Goal: Task Accomplishment & Management: Use online tool/utility

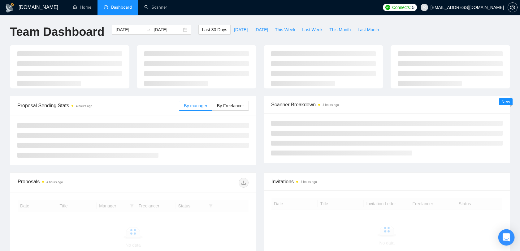
click at [507, 235] on icon "Open Intercom Messenger" at bounding box center [506, 238] width 7 height 8
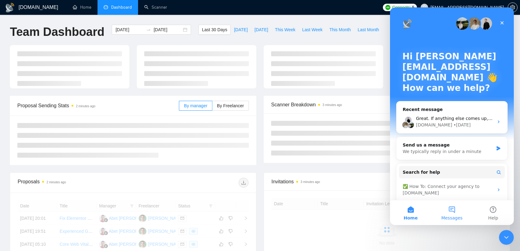
click at [449, 216] on span "Messages" at bounding box center [451, 218] width 21 height 4
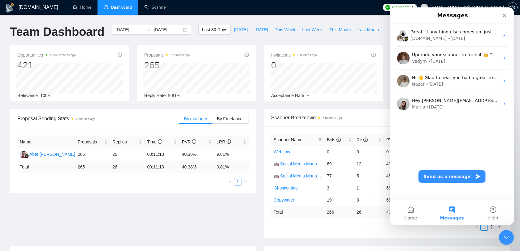
click at [450, 175] on button "Send us a message" at bounding box center [452, 177] width 67 height 12
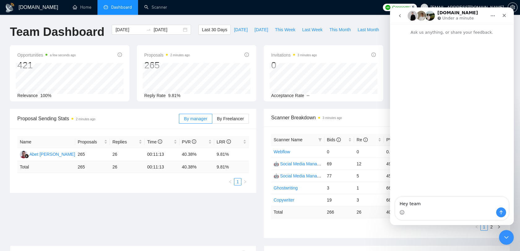
type textarea "Hey team!"
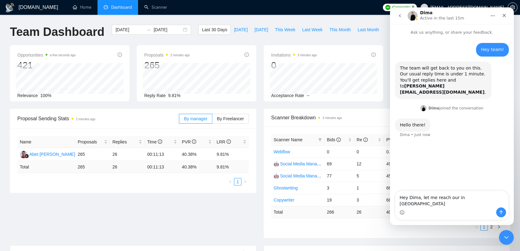
click at [420, 203] on textarea "Hey Dima, let me reach our in Slack" at bounding box center [451, 199] width 113 height 17
click at [441, 204] on textarea "Hey Dima,nvm let me reach our in Slack" at bounding box center [451, 199] width 113 height 17
click at [470, 204] on textarea "Hey Dima,nvm let me just reach our in Slack" at bounding box center [451, 199] width 113 height 17
click at [485, 205] on textarea "Hey Dima,nvm let me just reach out in Slack" at bounding box center [451, 199] width 113 height 17
click at [494, 202] on textarea "Hey Dima,nvm let me just reach out in Slack" at bounding box center [451, 199] width 113 height 17
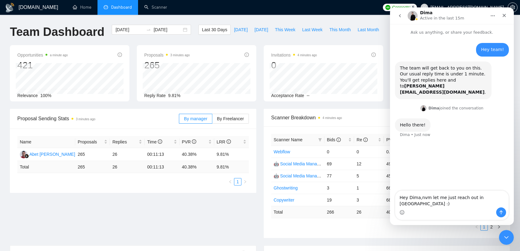
click at [422, 204] on textarea "Hey Dima,nvm let me just reach out in Slack :)" at bounding box center [451, 199] width 113 height 17
type textarea "Hey Dima, ah nvm let me just reach out in [GEOGRAPHIC_DATA] :)"
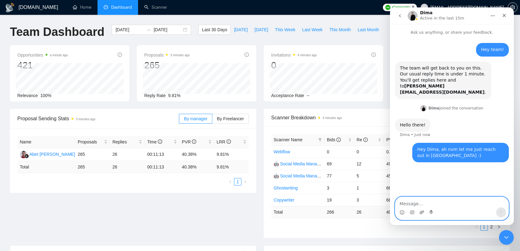
click at [422, 212] on icon "Upload attachment" at bounding box center [422, 212] width 4 height 3
click at [436, 200] on textarea "Message…" at bounding box center [451, 202] width 113 height 11
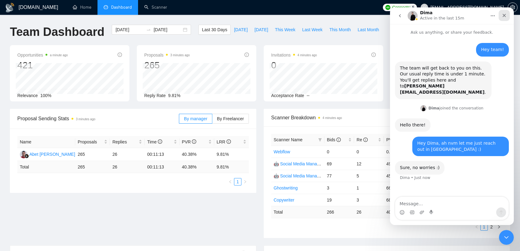
click at [508, 16] on div "Close" at bounding box center [504, 15] width 11 height 11
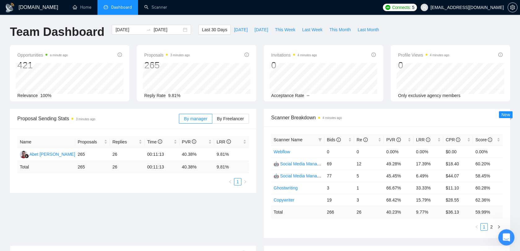
click at [502, 237] on icon "Open Intercom Messenger" at bounding box center [506, 237] width 10 height 10
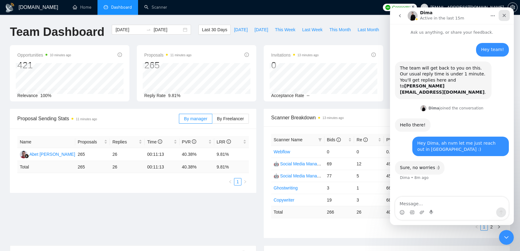
click at [509, 12] on div "Close" at bounding box center [504, 15] width 11 height 11
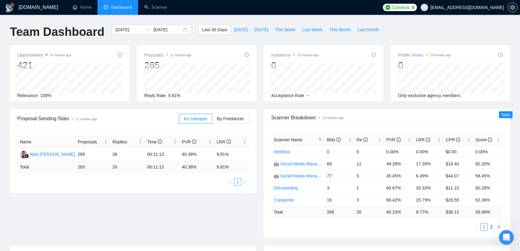
click at [484, 7] on span "[EMAIL_ADDRESS][DOMAIN_NAME]" at bounding box center [467, 7] width 73 height 0
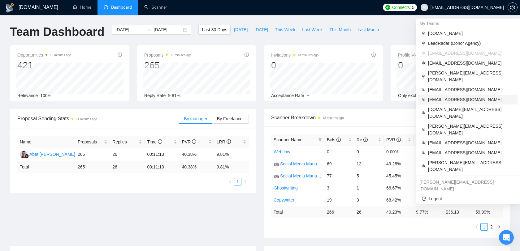
click at [456, 96] on span "[EMAIL_ADDRESS][DOMAIN_NAME]" at bounding box center [471, 99] width 86 height 7
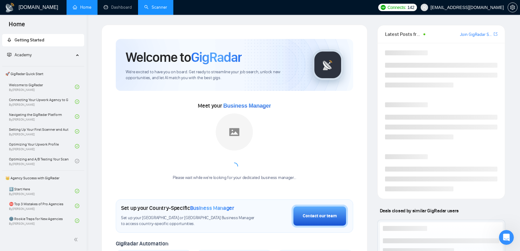
click at [162, 8] on link "Scanner" at bounding box center [155, 7] width 23 height 5
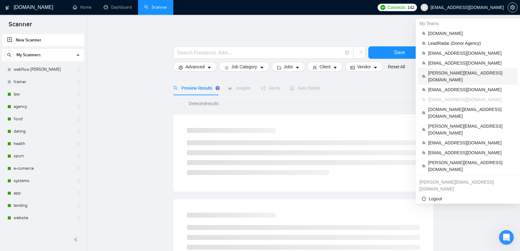
click at [456, 72] on span "[PERSON_NAME][EMAIL_ADDRESS][DOMAIN_NAME]" at bounding box center [471, 77] width 86 height 14
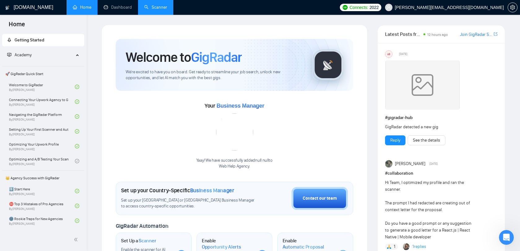
click at [162, 8] on link "Scanner" at bounding box center [155, 7] width 23 height 5
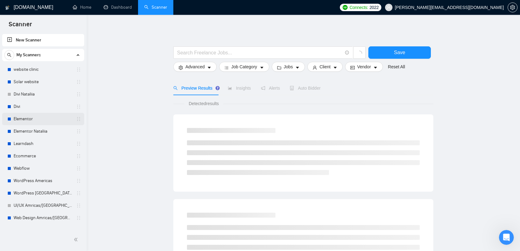
click at [34, 116] on link "Elementor" at bounding box center [43, 119] width 59 height 12
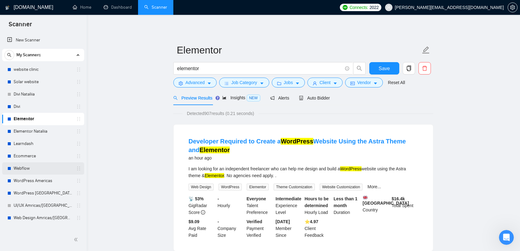
click at [34, 173] on link "Webflow" at bounding box center [43, 169] width 59 height 12
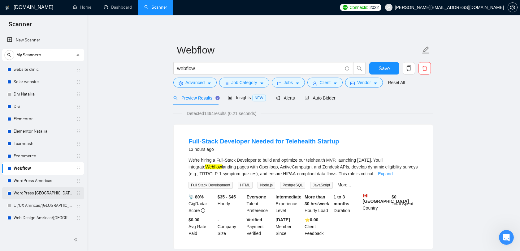
click at [36, 193] on link "WordPress [GEOGRAPHIC_DATA]" at bounding box center [43, 193] width 59 height 12
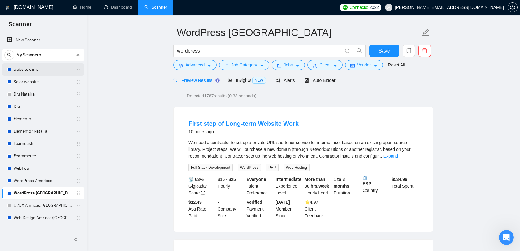
click at [42, 72] on link "website clinic" at bounding box center [43, 69] width 59 height 12
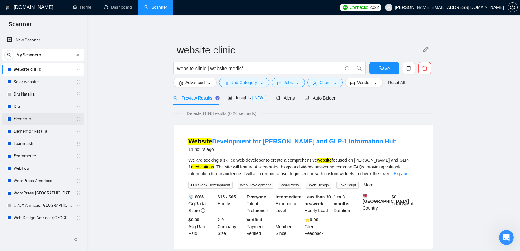
click at [41, 120] on link "Elementor" at bounding box center [43, 119] width 59 height 12
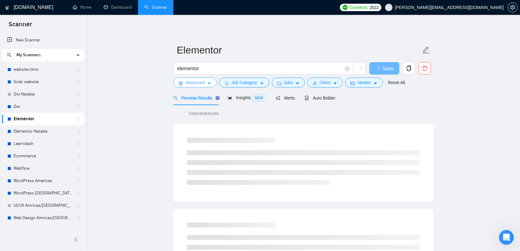
click at [206, 84] on button "Advanced" at bounding box center [194, 83] width 43 height 10
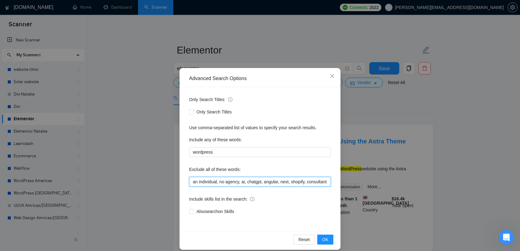
drag, startPoint x: 235, startPoint y: 182, endPoint x: 246, endPoint y: 180, distance: 11.4
click at [246, 180] on input "an individual, no agency, ai, chatgpt, angular, next, shopify, consultant, bitr…" at bounding box center [260, 182] width 142 height 10
click at [250, 180] on input "an individual, no agency, ai, chatgpt, angular, next, shopify, consultant, bitr…" at bounding box center [260, 182] width 142 height 10
drag, startPoint x: 245, startPoint y: 182, endPoint x: 335, endPoint y: 184, distance: 90.4
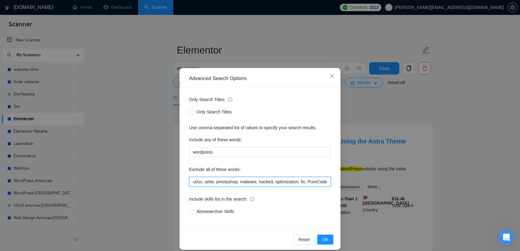
click at [335, 184] on div "Only Search Titles: Only Search Titles Use comma-separated list of values to sp…" at bounding box center [260, 159] width 157 height 144
click at [303, 162] on div "Only Search Titles: Only Search Titles Use comma-separated list of values to sp…" at bounding box center [260, 159] width 157 height 144
click at [333, 79] on icon "close" at bounding box center [332, 76] width 5 height 5
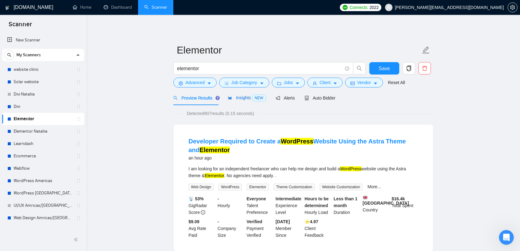
click at [247, 94] on div "Insights NEW" at bounding box center [247, 97] width 38 height 7
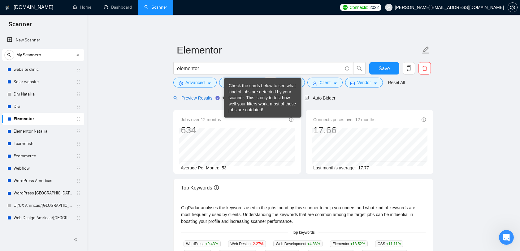
click at [213, 99] on span "Preview Results" at bounding box center [195, 98] width 45 height 5
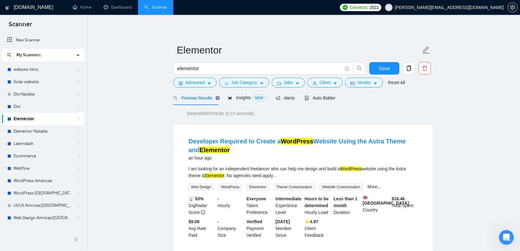
click at [366, 89] on form "Elementor elementor Save Advanced Job Category Jobs Client Vendor Reset All" at bounding box center [303, 65] width 260 height 50
click at [366, 88] on button "Vendor" at bounding box center [364, 83] width 38 height 10
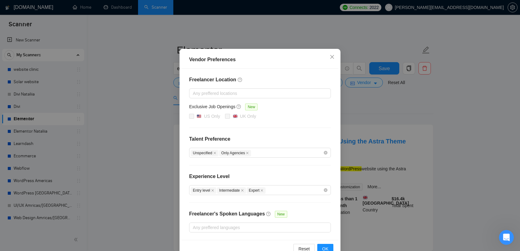
scroll to position [35, 0]
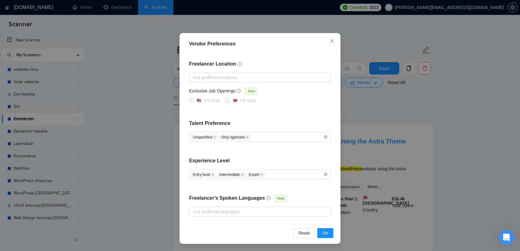
click at [385, 100] on div "Vendor Preferences Freelancer Location Any preffered locations Exclusive Job Op…" at bounding box center [260, 125] width 520 height 251
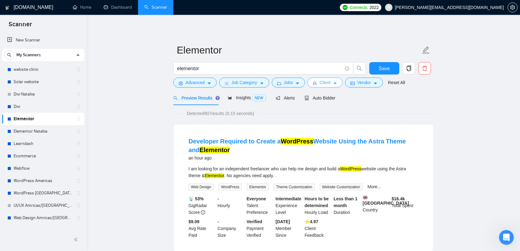
click at [326, 82] on span "Client" at bounding box center [324, 82] width 11 height 7
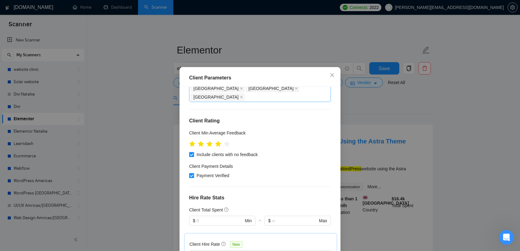
scroll to position [130, 0]
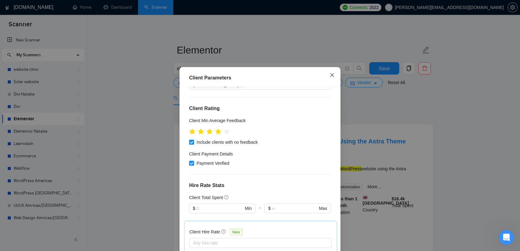
click at [332, 73] on icon "close" at bounding box center [332, 75] width 5 height 5
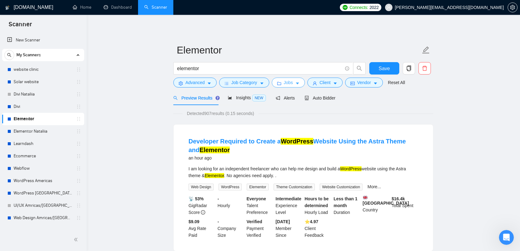
click at [297, 84] on button "Jobs" at bounding box center [288, 83] width 33 height 10
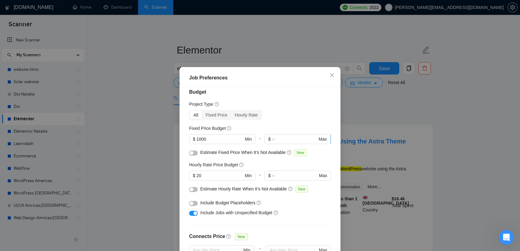
scroll to position [6, 0]
click at [332, 75] on icon "close" at bounding box center [332, 75] width 4 height 4
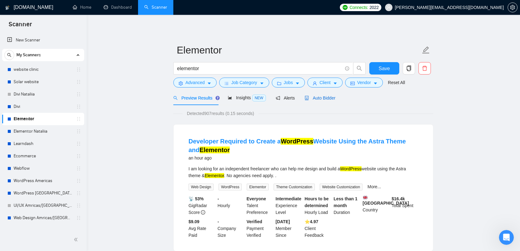
click at [324, 98] on span "Auto Bidder" at bounding box center [320, 98] width 31 height 5
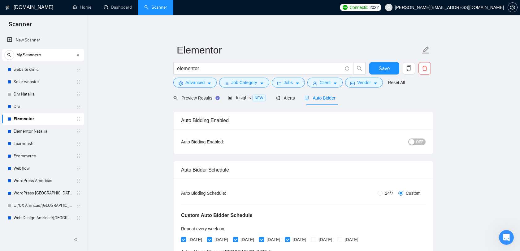
radio input "false"
radio input "true"
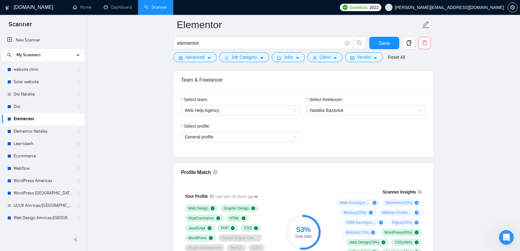
scroll to position [387, 0]
click at [38, 134] on link "Elementor Nataliia" at bounding box center [43, 131] width 59 height 12
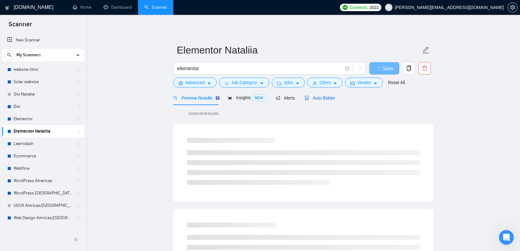
click at [320, 97] on span "Auto Bidder" at bounding box center [320, 98] width 31 height 5
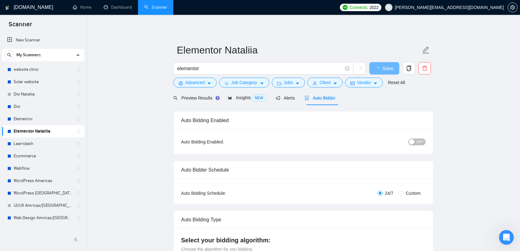
checkbox input "true"
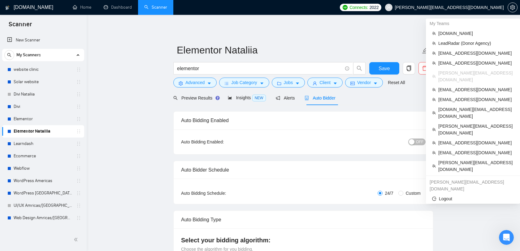
click at [463, 7] on span "[PERSON_NAME][EMAIL_ADDRESS][DOMAIN_NAME]" at bounding box center [449, 7] width 109 height 0
click at [467, 159] on span "[PERSON_NAME][EMAIL_ADDRESS][DOMAIN_NAME]" at bounding box center [476, 166] width 76 height 14
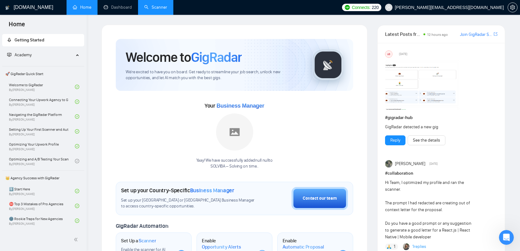
click at [158, 7] on link "Scanner" at bounding box center [155, 7] width 23 height 5
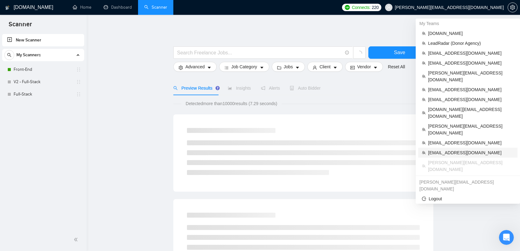
click at [461, 150] on span "[EMAIL_ADDRESS][DOMAIN_NAME]" at bounding box center [471, 153] width 86 height 7
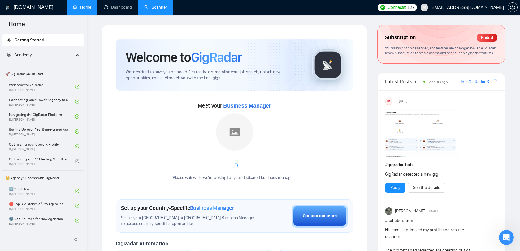
click at [156, 10] on link "Scanner" at bounding box center [155, 7] width 23 height 5
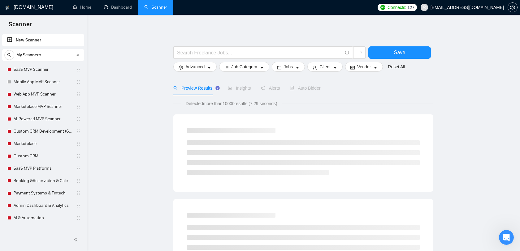
click at [464, 7] on span "[EMAIL_ADDRESS][DOMAIN_NAME]" at bounding box center [467, 7] width 73 height 0
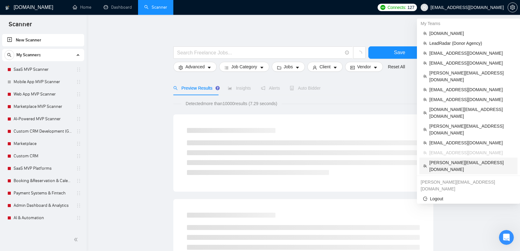
click at [446, 159] on span "[PERSON_NAME][EMAIL_ADDRESS][DOMAIN_NAME]" at bounding box center [471, 166] width 85 height 14
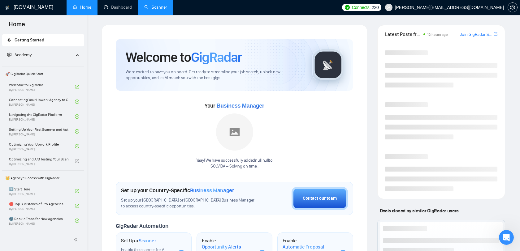
click at [144, 6] on link "Scanner" at bounding box center [155, 7] width 23 height 5
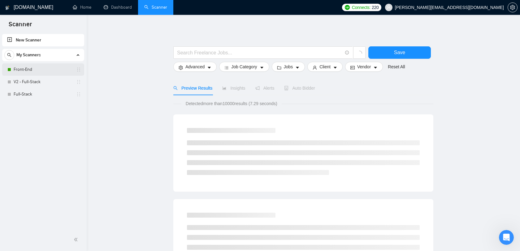
click at [50, 72] on link "Front-End" at bounding box center [43, 69] width 59 height 12
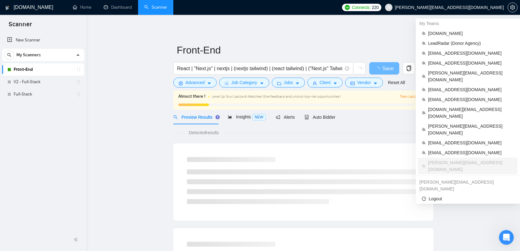
click at [497, 7] on span "[PERSON_NAME][EMAIL_ADDRESS][DOMAIN_NAME]" at bounding box center [449, 7] width 109 height 0
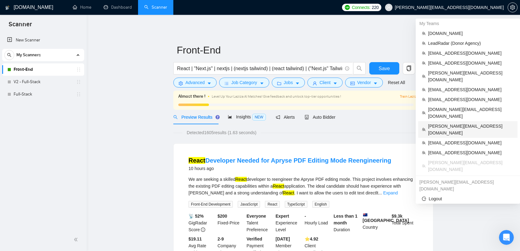
click at [454, 123] on span "[PERSON_NAME][EMAIL_ADDRESS][DOMAIN_NAME]" at bounding box center [471, 130] width 86 height 14
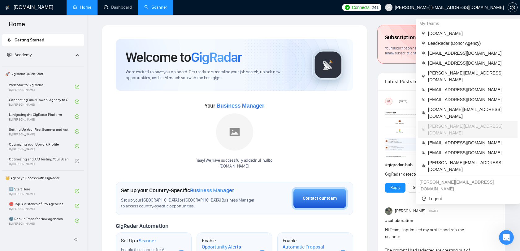
click at [484, 7] on span "[PERSON_NAME][EMAIL_ADDRESS][DOMAIN_NAME]" at bounding box center [449, 7] width 109 height 0
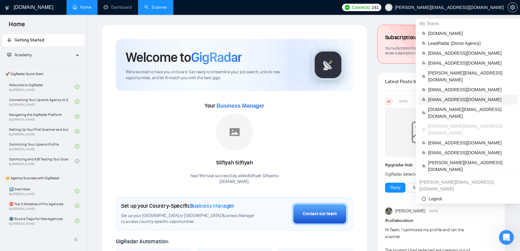
click at [460, 96] on span "[EMAIL_ADDRESS][DOMAIN_NAME]" at bounding box center [471, 99] width 86 height 7
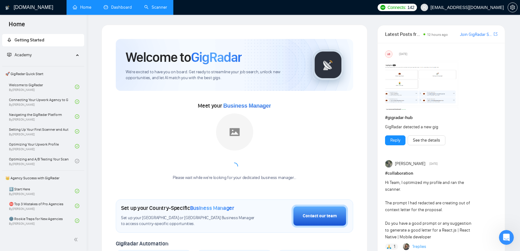
click at [110, 5] on link "Dashboard" at bounding box center [118, 7] width 28 height 5
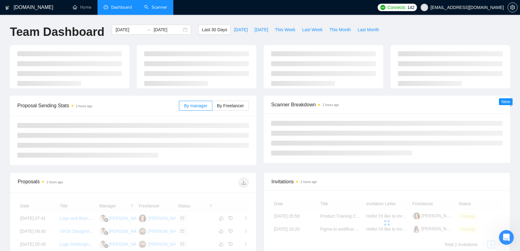
click at [156, 10] on link "Scanner" at bounding box center [155, 7] width 23 height 5
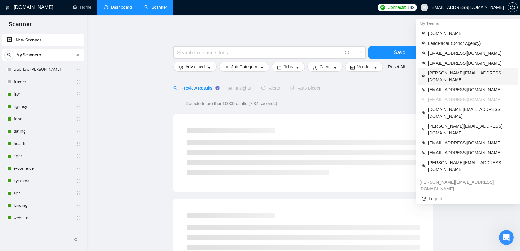
click at [449, 75] on span "[PERSON_NAME][EMAIL_ADDRESS][DOMAIN_NAME]" at bounding box center [471, 77] width 86 height 14
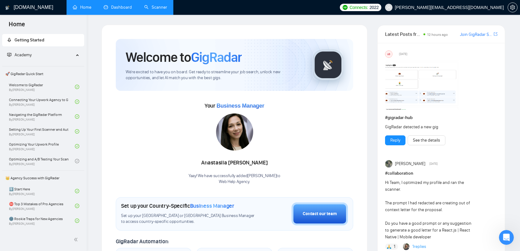
click at [149, 7] on link "Scanner" at bounding box center [155, 7] width 23 height 5
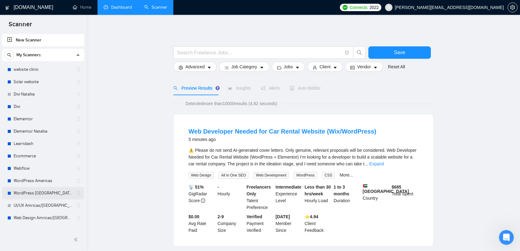
click at [46, 192] on link "WordPress [GEOGRAPHIC_DATA]" at bounding box center [43, 193] width 59 height 12
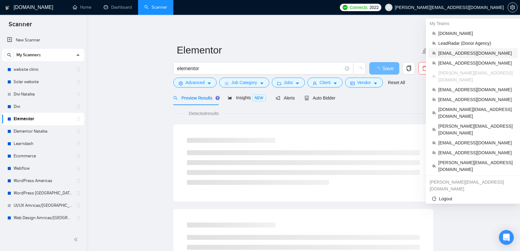
click at [470, 54] on span "alexrod94@gmail.com" at bounding box center [476, 53] width 76 height 7
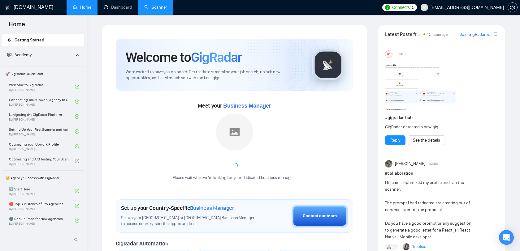
click at [159, 8] on link "Scanner" at bounding box center [155, 7] width 23 height 5
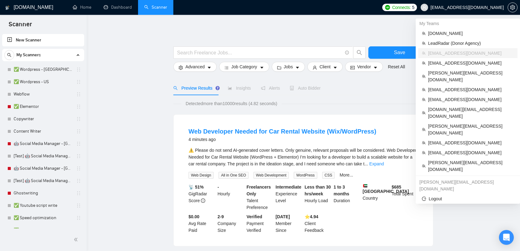
click at [483, 7] on span "[EMAIL_ADDRESS][DOMAIN_NAME]" at bounding box center [467, 7] width 73 height 0
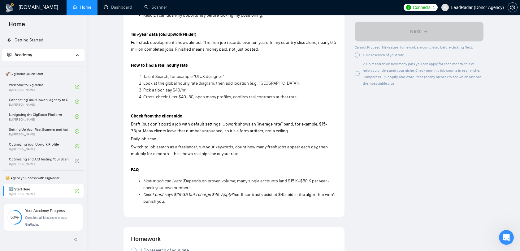
scroll to position [212, 0]
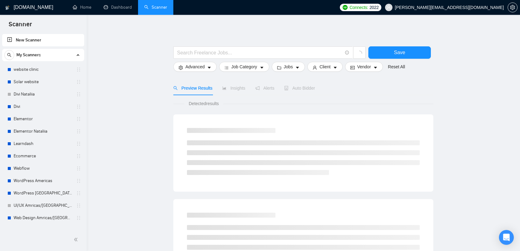
click at [480, 7] on span "oleksandr@webhelpagency.com" at bounding box center [449, 7] width 109 height 0
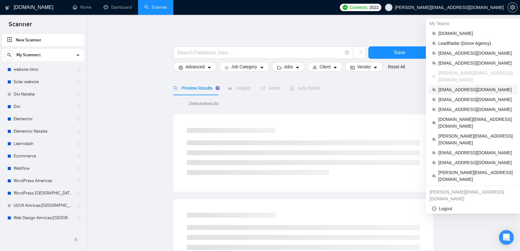
click at [470, 85] on li "hirephillipdean@gmail.com" at bounding box center [472, 90] width 89 height 10
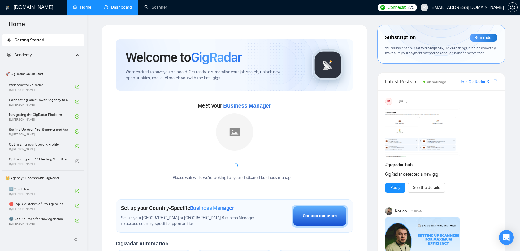
click at [123, 7] on link "Dashboard" at bounding box center [118, 7] width 28 height 5
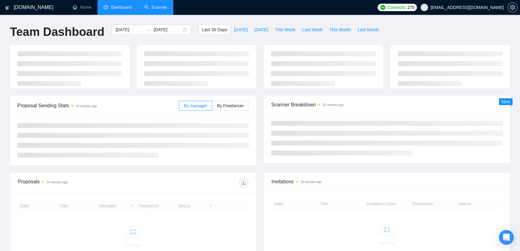
click at [150, 9] on link "Scanner" at bounding box center [155, 7] width 23 height 5
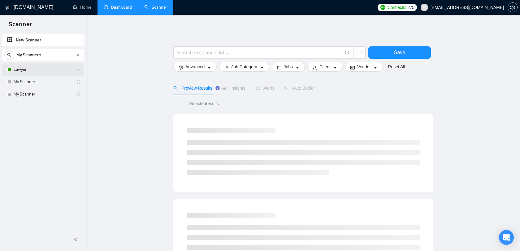
click at [42, 72] on link "Lawyer" at bounding box center [43, 69] width 59 height 12
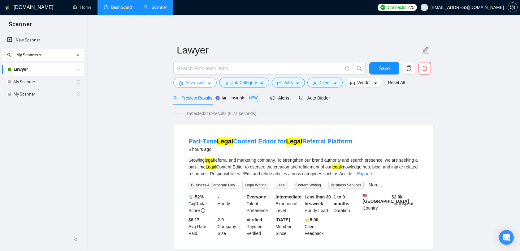
click at [199, 85] on span "Advanced" at bounding box center [194, 82] width 19 height 7
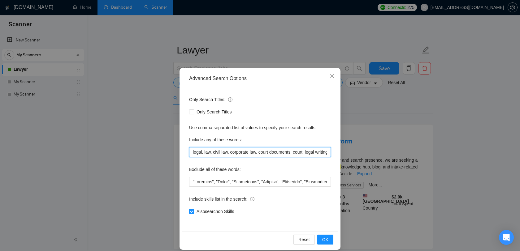
click at [211, 154] on input "legal, law, civil law, corporate law, court documents, court, legal writing, le…" at bounding box center [260, 152] width 142 height 10
drag, startPoint x: 199, startPoint y: 153, endPoint x: 185, endPoint y: 152, distance: 13.3
click at [185, 152] on div "Only Search Titles: Only Search Titles Use comma-separated list of values to sp…" at bounding box center [260, 159] width 157 height 144
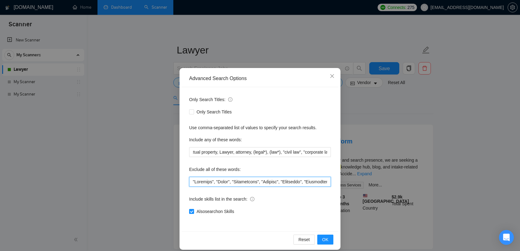
scroll to position [0, 0]
drag, startPoint x: 210, startPoint y: 179, endPoint x: 334, endPoint y: 178, distance: 124.8
click at [334, 178] on div "Only Search Titles: Only Search Titles Use comma-separated list of values to sp…" at bounding box center [260, 159] width 157 height 144
click at [306, 183] on input "text" at bounding box center [260, 182] width 142 height 10
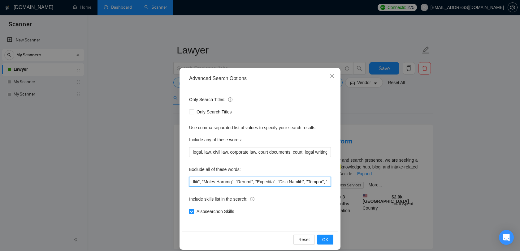
scroll to position [0, 2320]
drag, startPoint x: 282, startPoint y: 180, endPoint x: 380, endPoint y: 181, distance: 98.1
click at [380, 181] on div "Advanced Search Options Only Search Titles: Only Search Titles Use comma-separa…" at bounding box center [260, 125] width 520 height 251
click at [334, 72] on span "Close" at bounding box center [332, 76] width 17 height 17
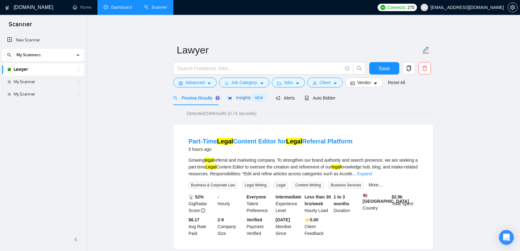
click at [244, 95] on span "Insights NEW" at bounding box center [247, 97] width 38 height 5
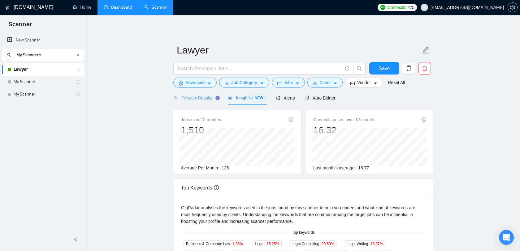
click at [212, 102] on div "Preview Results" at bounding box center [195, 98] width 45 height 15
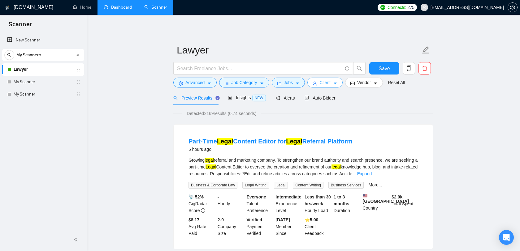
click at [324, 86] on button "Client" at bounding box center [324, 83] width 35 height 10
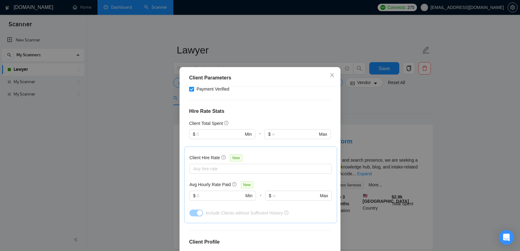
scroll to position [177, 0]
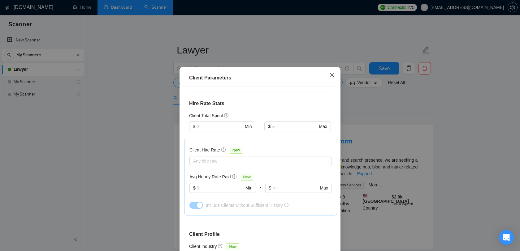
click at [336, 71] on span "Close" at bounding box center [332, 75] width 17 height 17
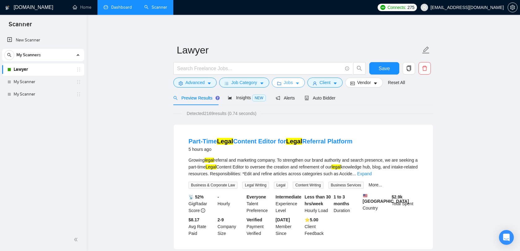
click at [296, 81] on button "Jobs" at bounding box center [288, 83] width 33 height 10
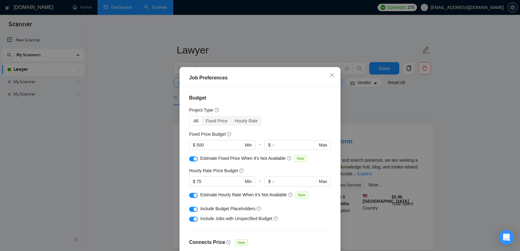
scroll to position [7, 0]
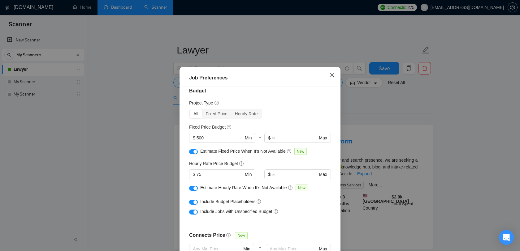
click at [333, 74] on icon "close" at bounding box center [332, 75] width 5 height 5
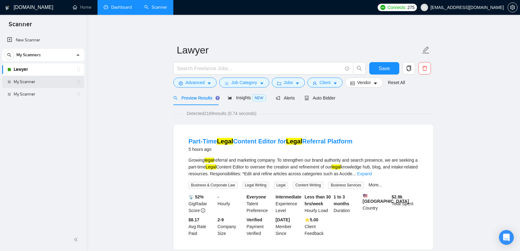
click at [49, 84] on link "My Scanner" at bounding box center [43, 82] width 59 height 12
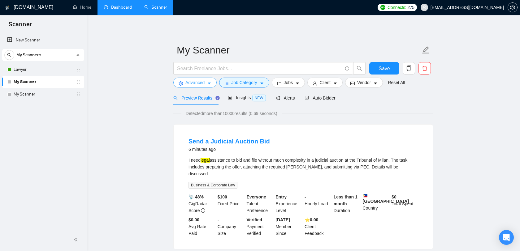
click at [202, 84] on span "Advanced" at bounding box center [194, 82] width 19 height 7
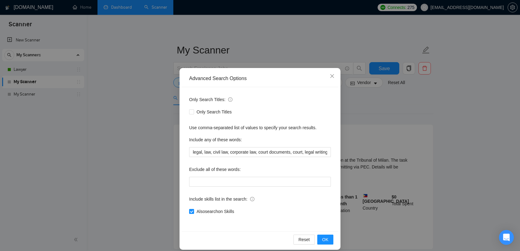
scroll to position [6, 0]
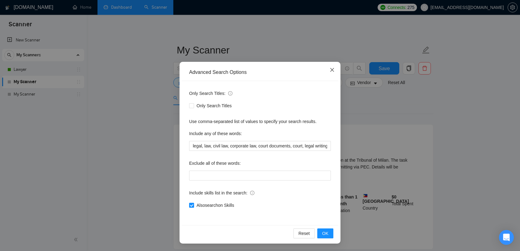
click at [335, 71] on span "Close" at bounding box center [332, 70] width 17 height 17
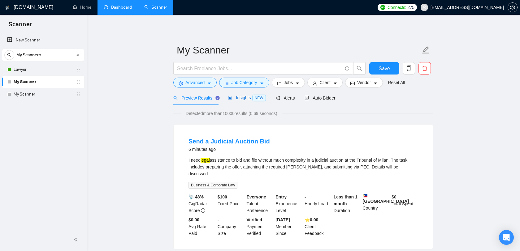
click at [252, 95] on span "Insights NEW" at bounding box center [247, 97] width 38 height 5
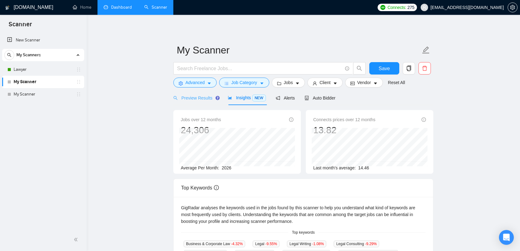
click at [210, 104] on div "Preview Results" at bounding box center [195, 98] width 45 height 15
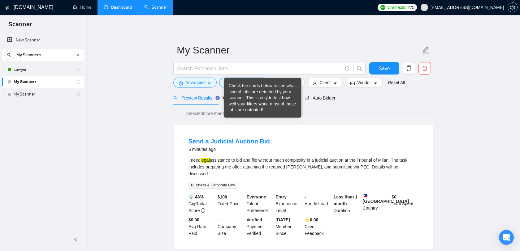
click at [248, 82] on div "Check the cards below to see what kind of jobs are detected by your scanner. Th…" at bounding box center [262, 98] width 77 height 40
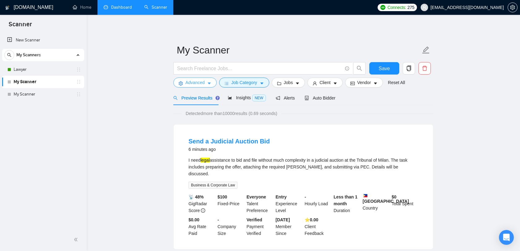
click at [202, 84] on span "Advanced" at bounding box center [194, 82] width 19 height 7
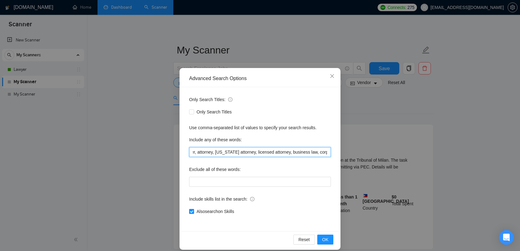
scroll to position [0, 303]
drag, startPoint x: 227, startPoint y: 151, endPoint x: 333, endPoint y: 151, distance: 105.9
click at [333, 151] on div "Only Search Titles: Only Search Titles Use comma-separated list of values to sp…" at bounding box center [260, 159] width 157 height 144
click at [331, 71] on span "Close" at bounding box center [332, 76] width 17 height 17
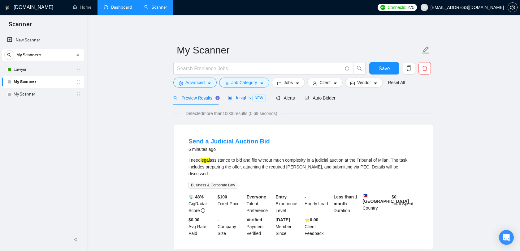
click at [250, 97] on span "Insights NEW" at bounding box center [247, 97] width 38 height 5
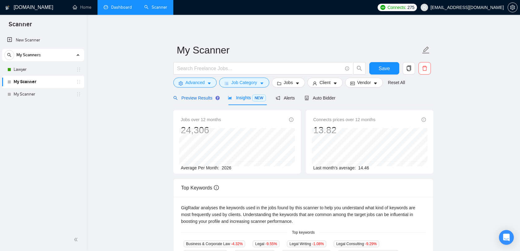
click at [201, 99] on span "Preview Results" at bounding box center [195, 98] width 45 height 5
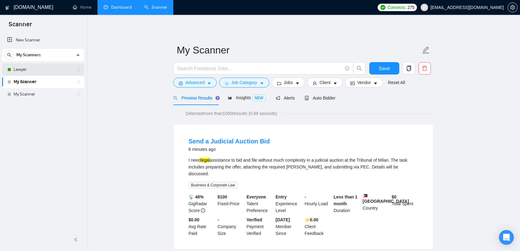
click at [49, 69] on link "Lawyer" at bounding box center [43, 69] width 59 height 12
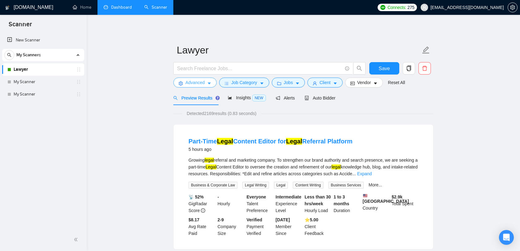
click at [200, 86] on span "Advanced" at bounding box center [194, 82] width 19 height 7
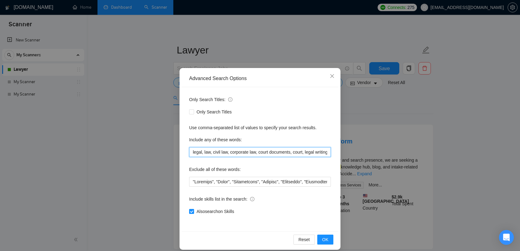
click at [242, 151] on input "legal, law, civil law, corporate law, court documents, court, legal writing, le…" at bounding box center [260, 152] width 142 height 10
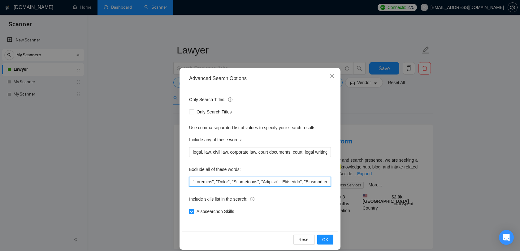
click at [256, 183] on input "text" at bounding box center [260, 182] width 142 height 10
click at [335, 76] on span "Close" at bounding box center [332, 76] width 17 height 17
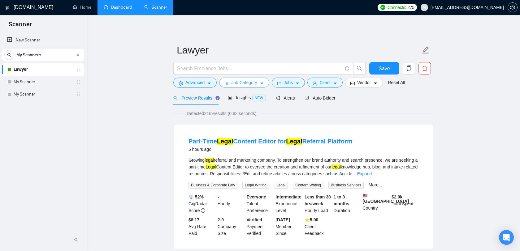
click at [258, 78] on button "Job Category" at bounding box center [244, 83] width 50 height 10
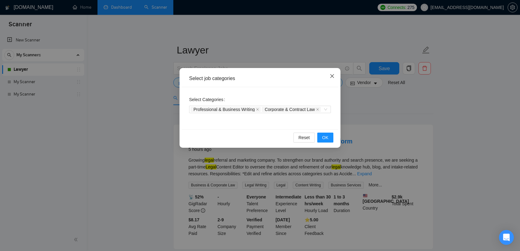
click at [334, 76] on icon "close" at bounding box center [332, 76] width 5 height 5
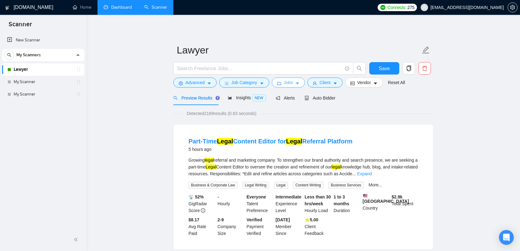
click at [291, 79] on button "Jobs" at bounding box center [288, 83] width 33 height 10
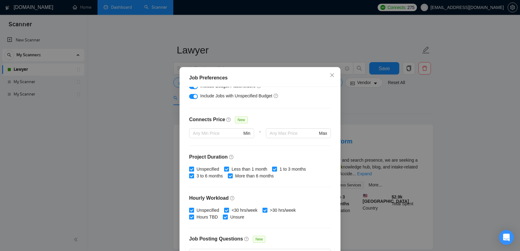
scroll to position [173, 0]
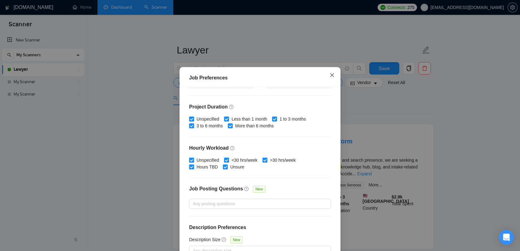
click at [335, 78] on span "Close" at bounding box center [332, 75] width 17 height 17
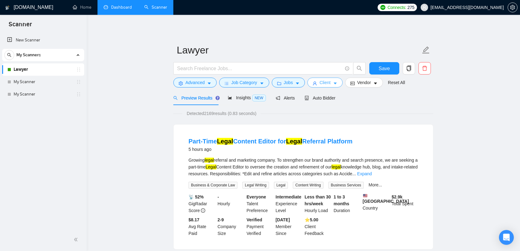
click at [327, 81] on span "Client" at bounding box center [324, 82] width 11 height 7
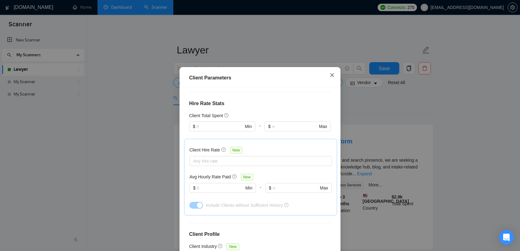
click at [334, 73] on icon "close" at bounding box center [332, 75] width 5 height 5
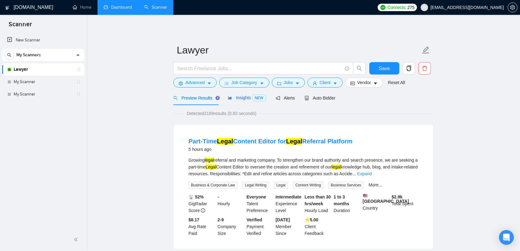
click at [250, 98] on span "Insights NEW" at bounding box center [247, 97] width 38 height 5
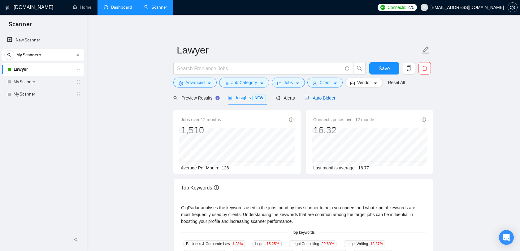
click at [313, 101] on div "Auto Bidder" at bounding box center [320, 98] width 31 height 7
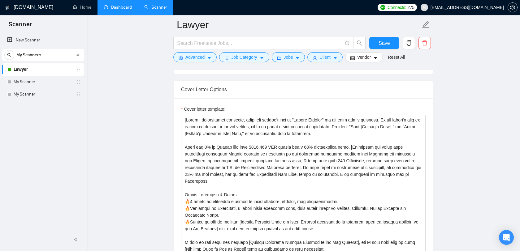
click at [129, 10] on link "Dashboard" at bounding box center [118, 7] width 28 height 5
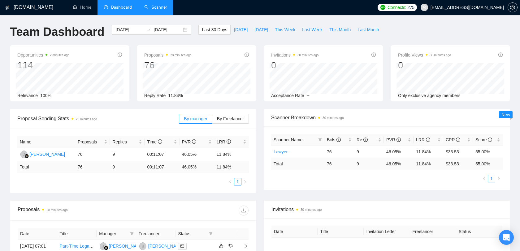
click at [150, 8] on link "Scanner" at bounding box center [155, 7] width 23 height 5
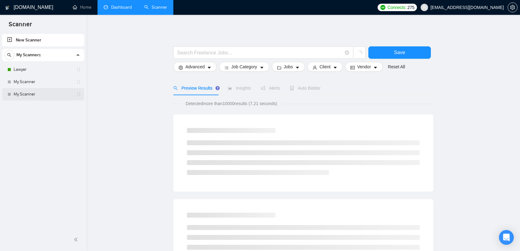
click at [56, 95] on link "My Scanner" at bounding box center [43, 94] width 59 height 12
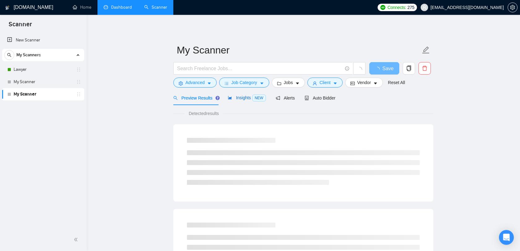
click at [239, 101] on div "Insights NEW" at bounding box center [247, 97] width 38 height 7
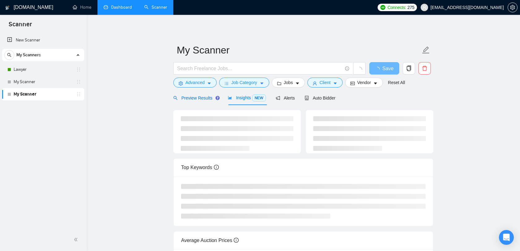
click at [188, 100] on span "Preview Results" at bounding box center [195, 98] width 45 height 5
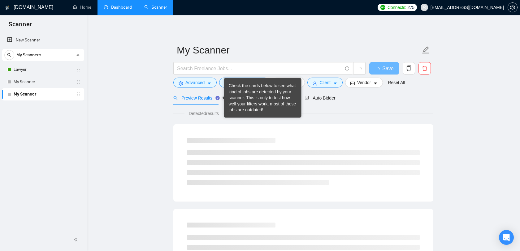
click at [228, 98] on div "Check the cards below to see what kind of jobs are detected by your scanner. Th…" at bounding box center [262, 98] width 77 height 40
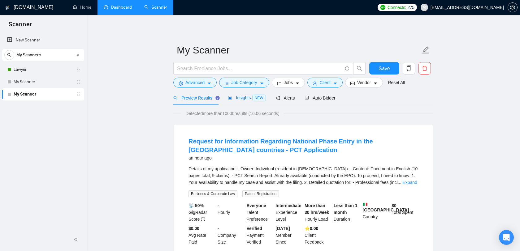
click at [241, 98] on span "Insights NEW" at bounding box center [247, 97] width 38 height 5
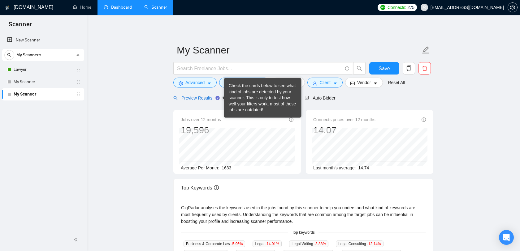
click at [197, 99] on span "Preview Results" at bounding box center [195, 98] width 45 height 5
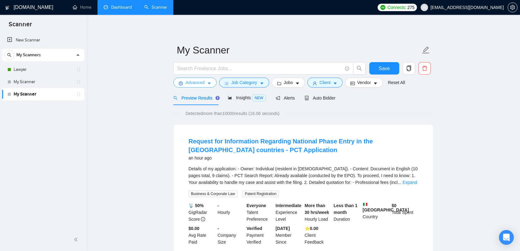
click at [203, 80] on span "Advanced" at bounding box center [194, 82] width 19 height 7
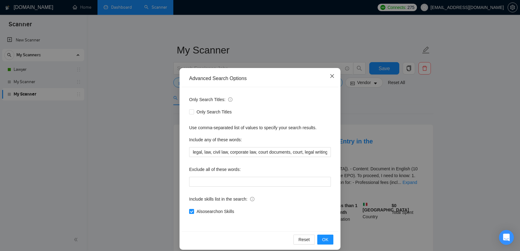
click at [330, 76] on icon "close" at bounding box center [332, 76] width 5 height 5
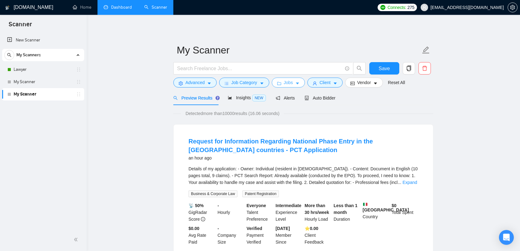
click at [290, 84] on span "Jobs" at bounding box center [288, 82] width 9 height 7
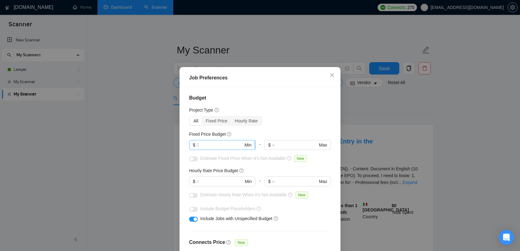
click at [224, 149] on span "$ Min" at bounding box center [222, 145] width 66 height 10
click at [213, 183] on input "text" at bounding box center [220, 181] width 47 height 7
click at [213, 141] on span "$ Min" at bounding box center [222, 145] width 66 height 10
type input "1000"
click at [196, 159] on button "button" at bounding box center [193, 159] width 9 height 5
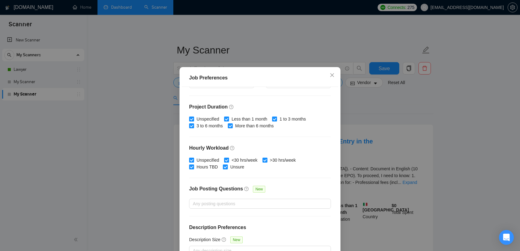
scroll to position [39, 0]
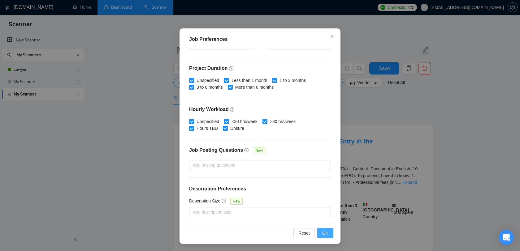
click at [325, 235] on span "OK" at bounding box center [325, 233] width 6 height 7
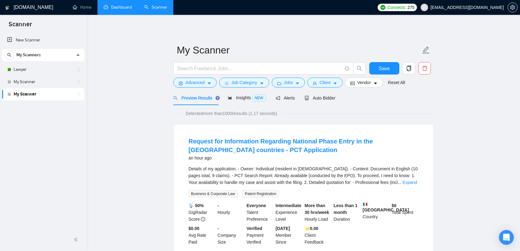
scroll to position [9, 0]
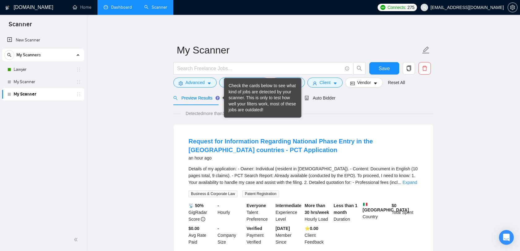
click at [229, 97] on div "Check the cards below to see what kind of jobs are detected by your scanner. Th…" at bounding box center [263, 98] width 68 height 30
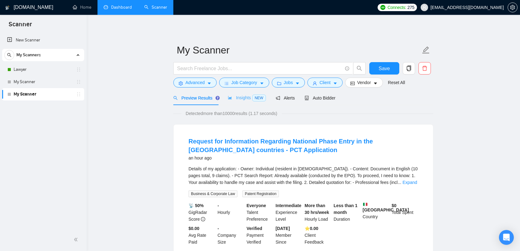
click at [251, 94] on div "Insights NEW" at bounding box center [247, 98] width 38 height 15
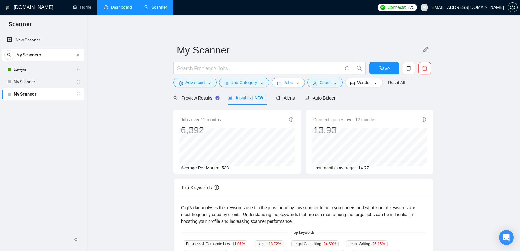
click at [284, 82] on button "Jobs" at bounding box center [288, 83] width 33 height 10
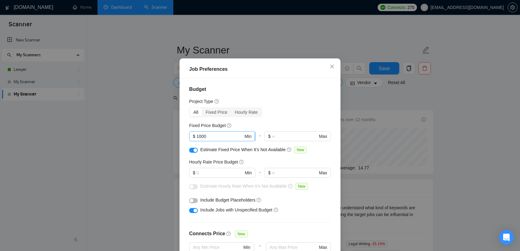
click at [207, 140] on input "1000" at bounding box center [220, 136] width 47 height 7
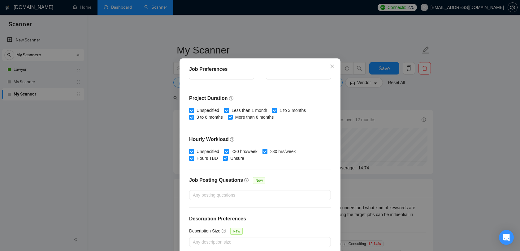
scroll to position [39, 0]
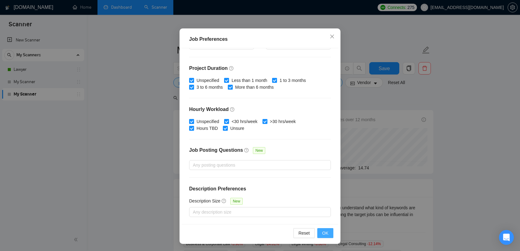
click at [326, 234] on span "OK" at bounding box center [325, 233] width 6 height 7
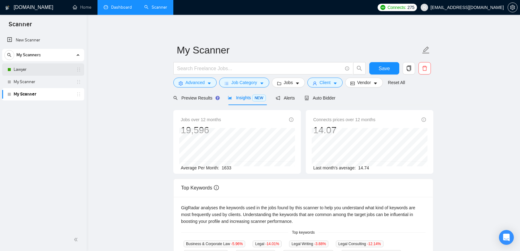
click at [28, 75] on link "Lawyer" at bounding box center [43, 69] width 59 height 12
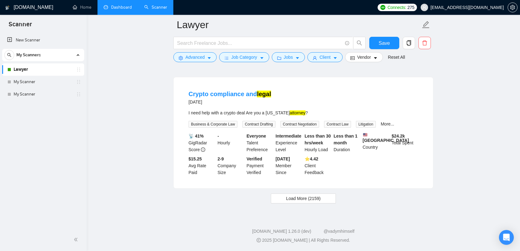
scroll to position [1298, 0]
click at [297, 199] on span "Load More (2159)" at bounding box center [303, 198] width 34 height 7
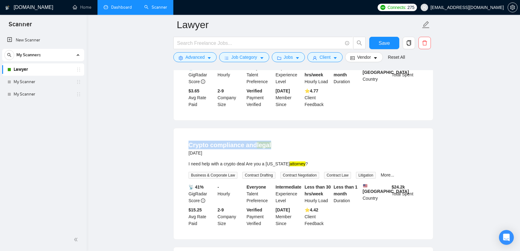
scroll to position [1019, 0]
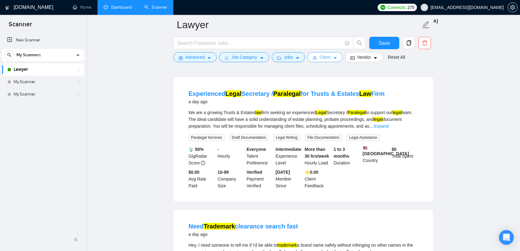
click at [328, 55] on span "Client" at bounding box center [324, 57] width 11 height 7
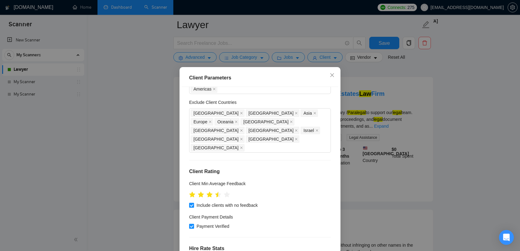
scroll to position [36, 0]
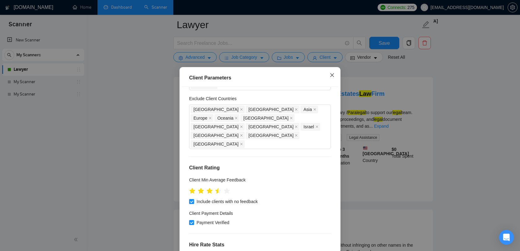
click at [333, 75] on icon "close" at bounding box center [332, 75] width 5 height 5
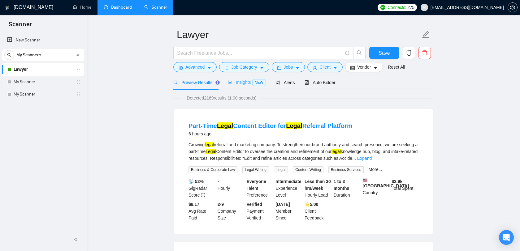
scroll to position [18, 0]
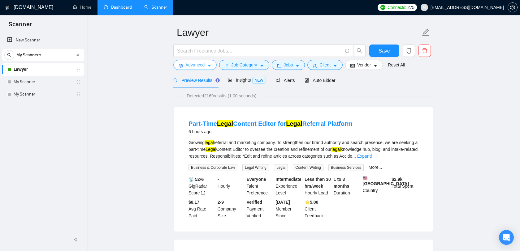
click at [204, 63] on span "Advanced" at bounding box center [194, 65] width 19 height 7
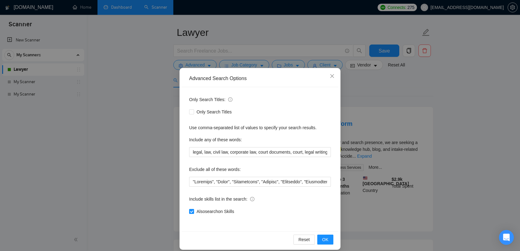
click at [225, 157] on div "Only Search Titles: Only Search Titles Use comma-separated list of values to sp…" at bounding box center [260, 159] width 157 height 144
click at [225, 153] on input "legal, law, civil law, corporate law, court documents, court, legal writing, le…" at bounding box center [260, 152] width 142 height 10
drag, startPoint x: 213, startPoint y: 153, endPoint x: 276, endPoint y: 151, distance: 62.6
click at [276, 151] on input "legal, law, civil law, corporate law, court documents, court, legal writing, le…" at bounding box center [260, 152] width 142 height 10
click at [258, 156] on input "legal, law, civil law, corporate law, court documents, court, legal writing, le…" at bounding box center [260, 152] width 142 height 10
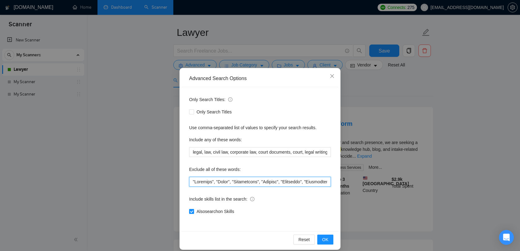
scroll to position [0, 15]
drag, startPoint x: 215, startPoint y: 185, endPoint x: 329, endPoint y: 184, distance: 113.6
click at [329, 184] on input "text" at bounding box center [260, 182] width 142 height 10
click at [321, 185] on input "text" at bounding box center [260, 182] width 142 height 10
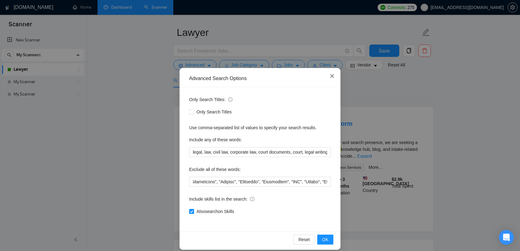
click at [332, 74] on icon "close" at bounding box center [332, 76] width 5 height 5
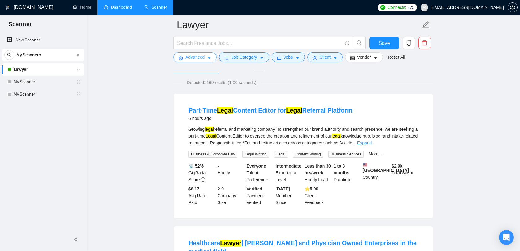
scroll to position [15, 0]
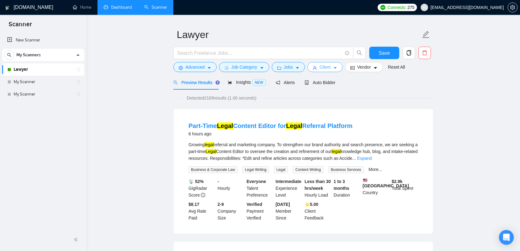
click at [324, 63] on button "Client" at bounding box center [324, 67] width 35 height 10
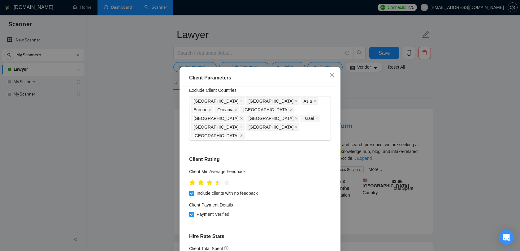
scroll to position [192, 0]
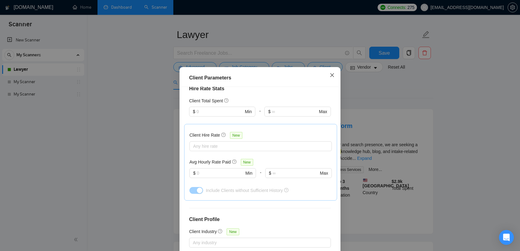
click at [332, 75] on icon "close" at bounding box center [332, 75] width 5 height 5
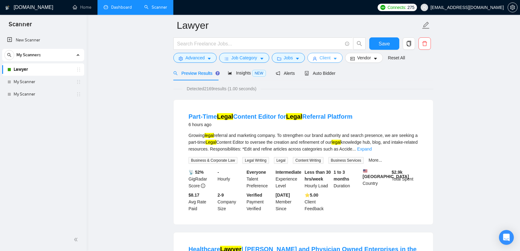
scroll to position [28, 0]
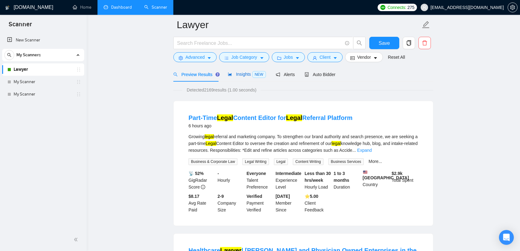
click at [240, 72] on span "Insights NEW" at bounding box center [247, 74] width 38 height 5
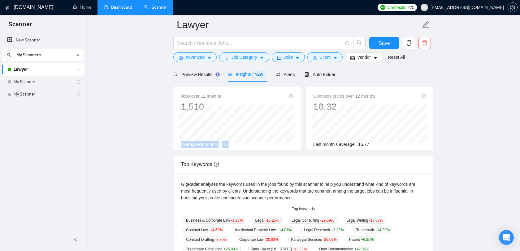
drag, startPoint x: 240, startPoint y: 145, endPoint x: 178, endPoint y: 145, distance: 61.6
click at [178, 145] on div "Jobs over 12 months 1,510 Feb 2025 147 Average Per Month: 126" at bounding box center [237, 119] width 128 height 64
click at [284, 70] on div "Alerts" at bounding box center [285, 74] width 19 height 15
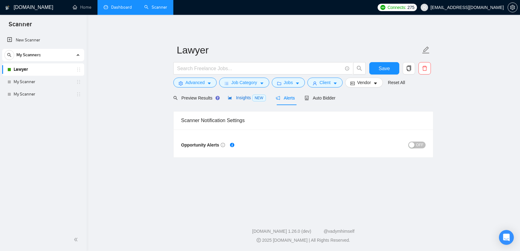
click at [247, 95] on span "Insights NEW" at bounding box center [247, 97] width 38 height 5
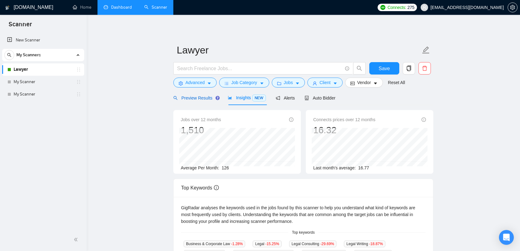
click at [204, 98] on span "Preview Results" at bounding box center [195, 98] width 45 height 5
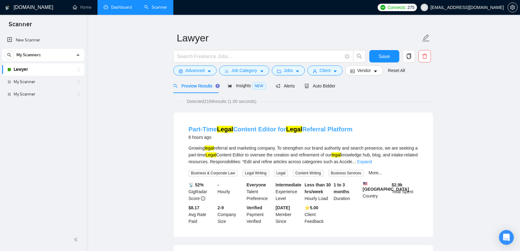
scroll to position [12, 0]
